Goal: Transaction & Acquisition: Book appointment/travel/reservation

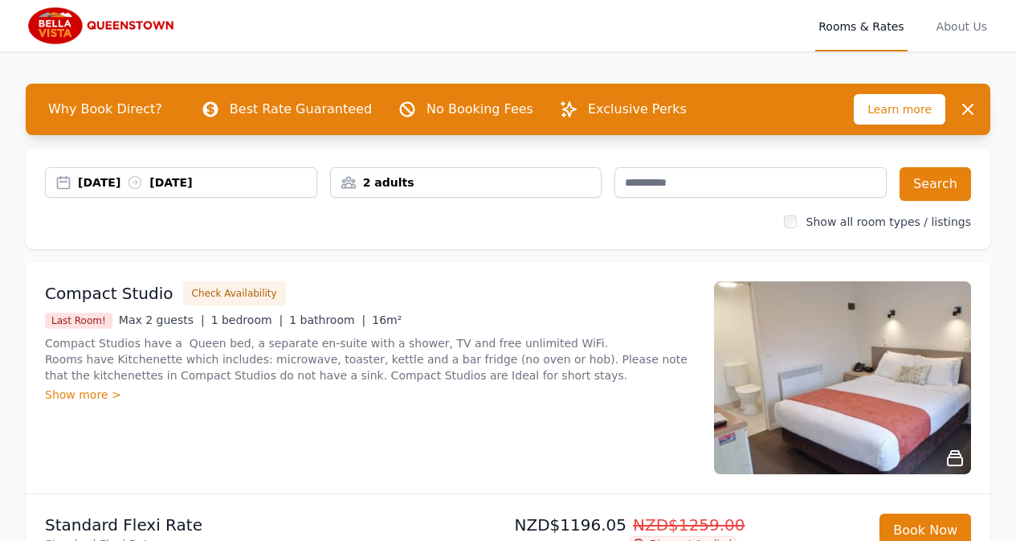
click at [349, 184] on div "2 adults" at bounding box center [466, 182] width 271 height 16
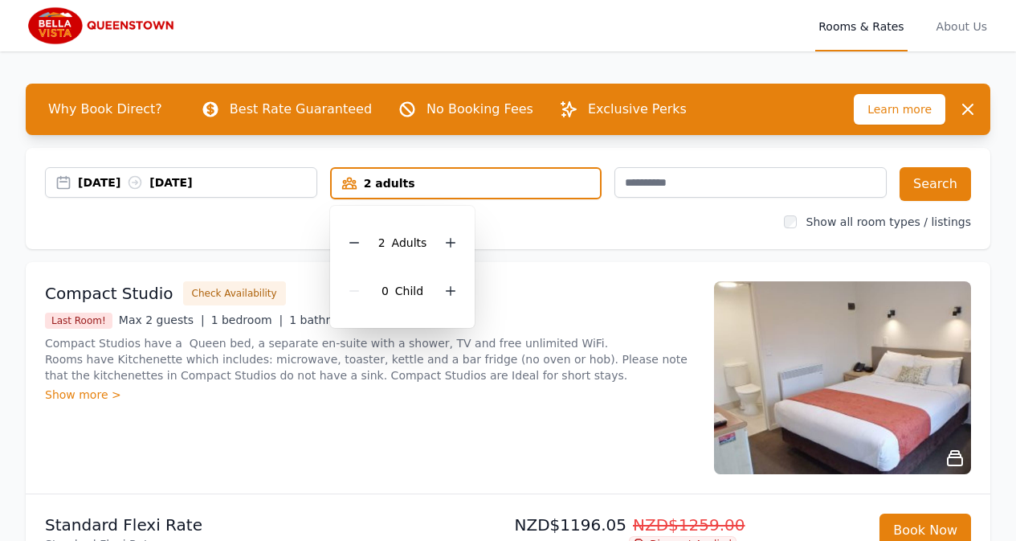
click at [353, 243] on icon at bounding box center [353, 243] width 9 height 0
click at [942, 181] on button "Search" at bounding box center [935, 184] width 71 height 34
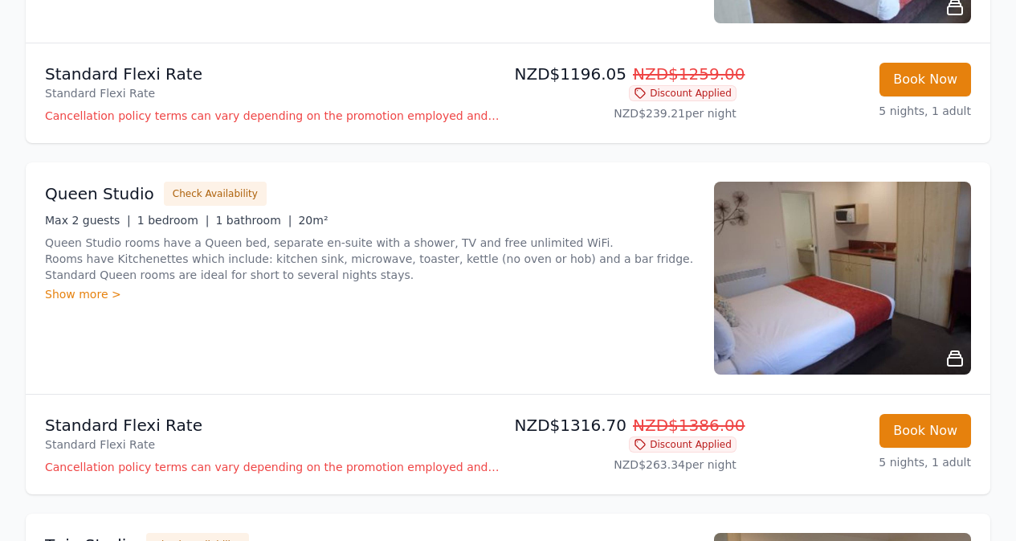
scroll to position [482, 0]
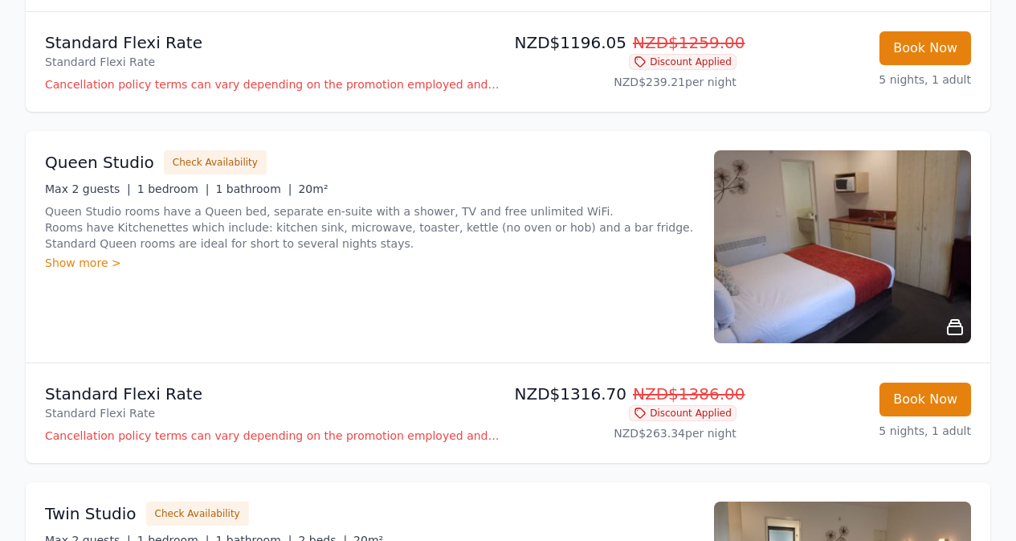
click at [92, 260] on div "Show more >" at bounding box center [370, 263] width 650 height 16
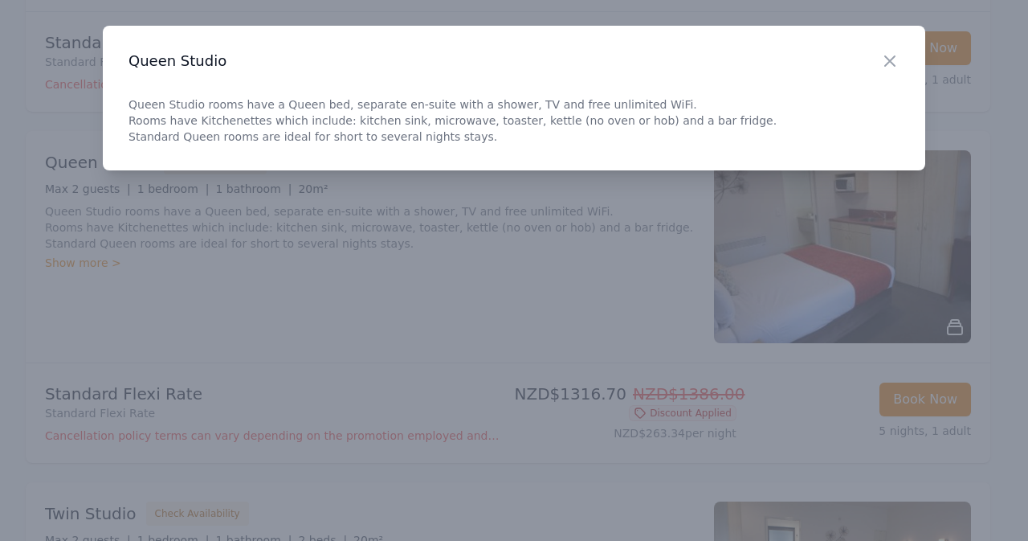
click at [884, 53] on icon "button" at bounding box center [889, 60] width 19 height 19
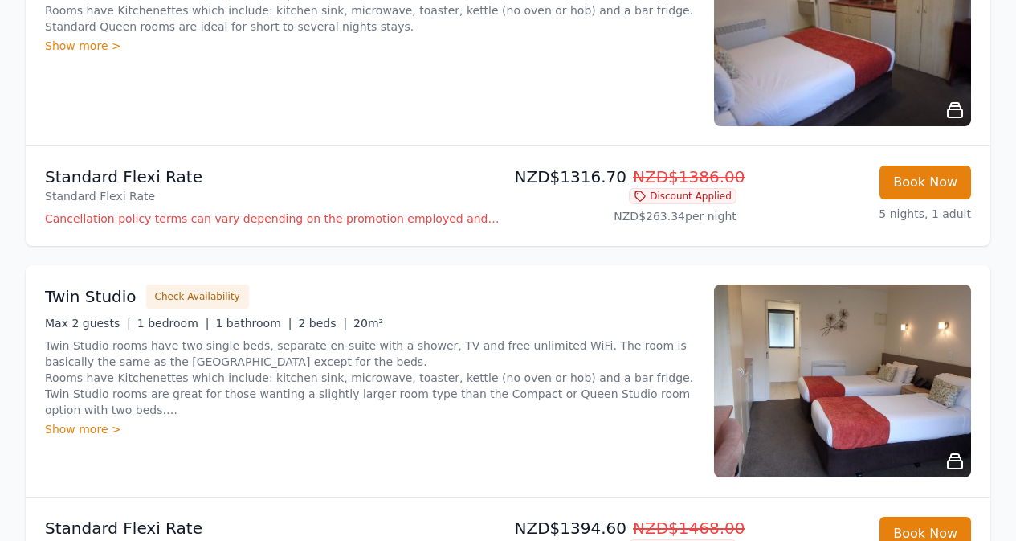
scroll to position [723, 0]
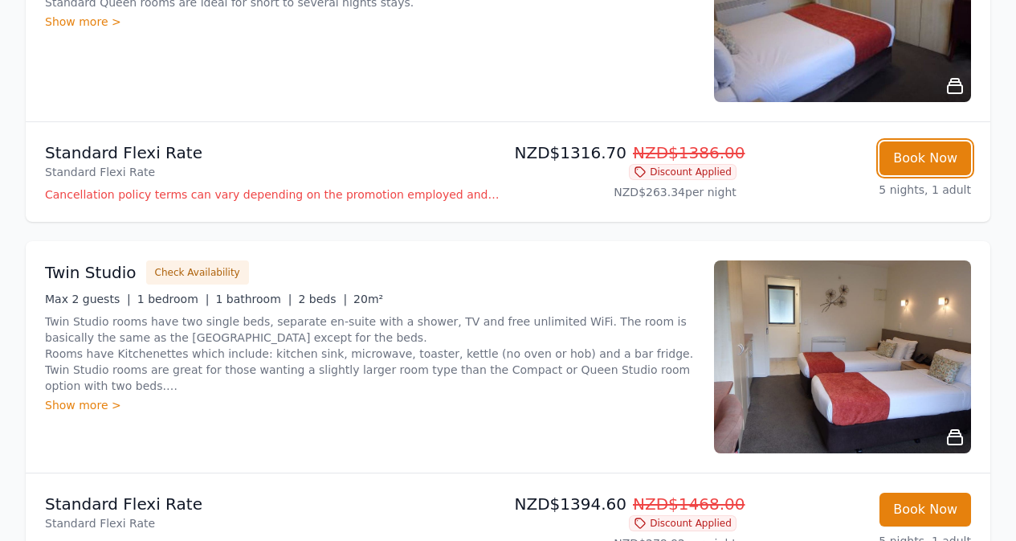
click at [931, 157] on button "Book Now" at bounding box center [926, 158] width 92 height 34
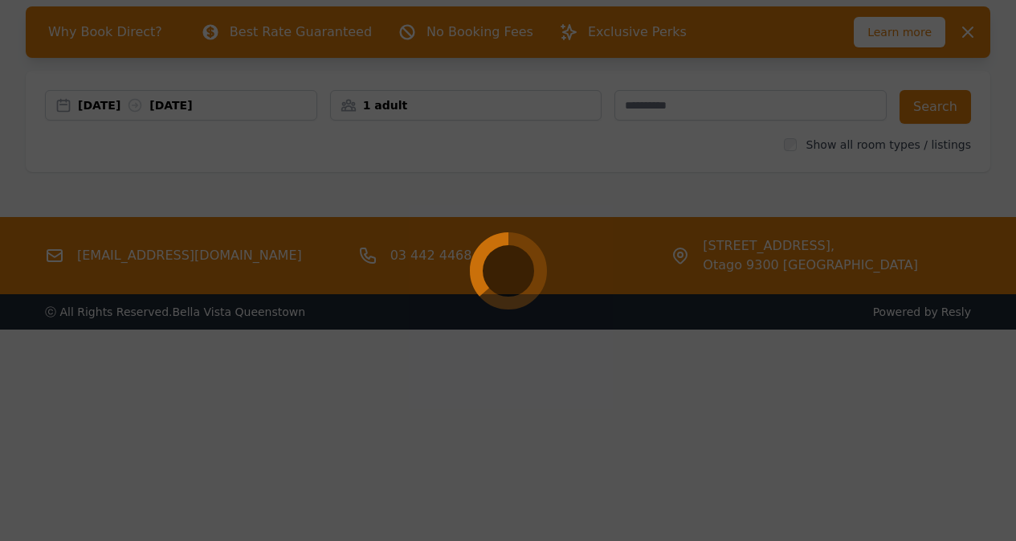
scroll to position [77, 0]
select select "**"
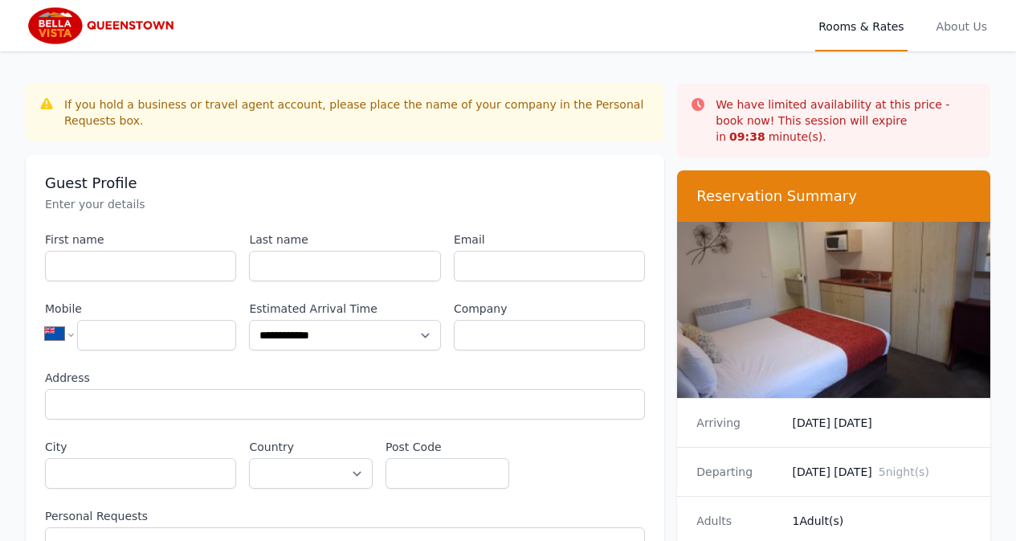
scroll to position [77, 0]
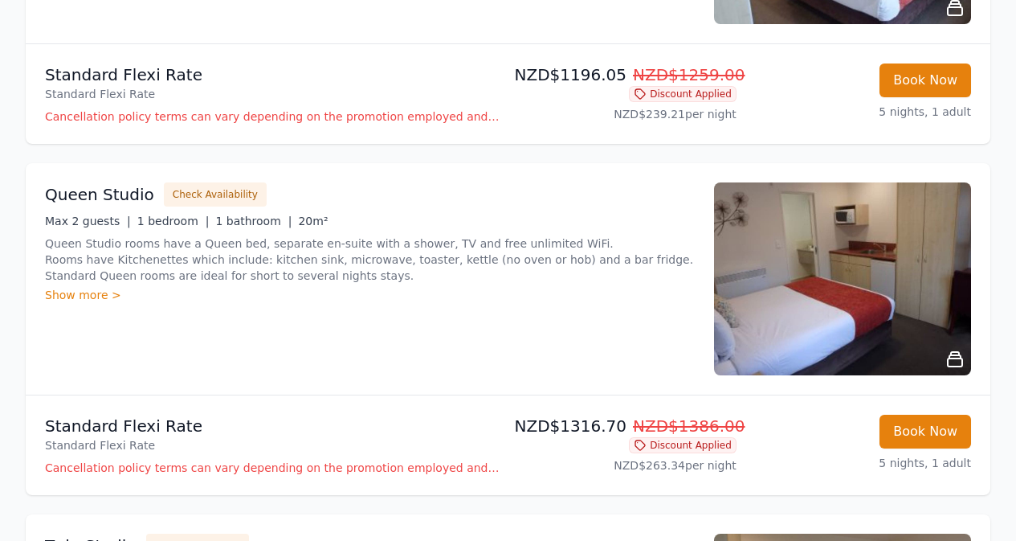
scroll to position [402, 0]
